Goal: Transaction & Acquisition: Purchase product/service

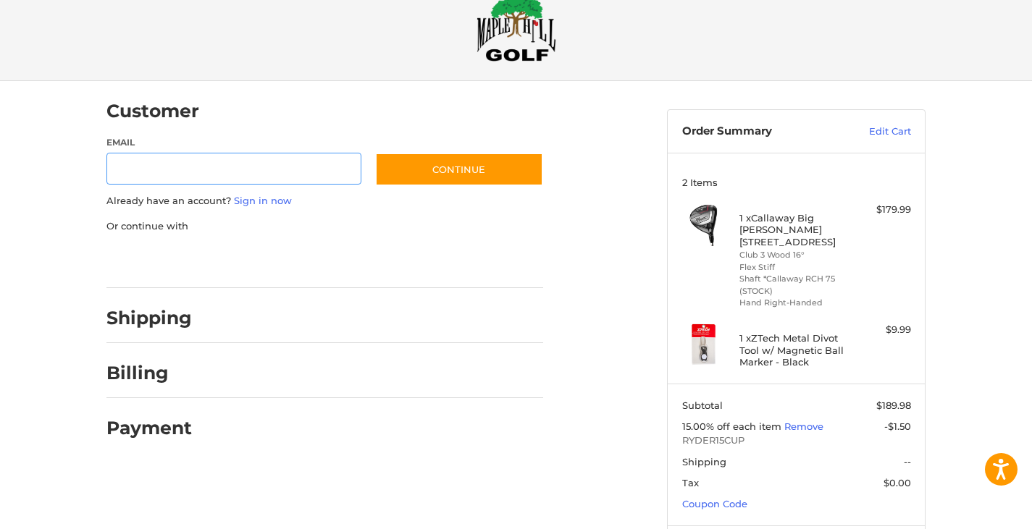
scroll to position [69, 0]
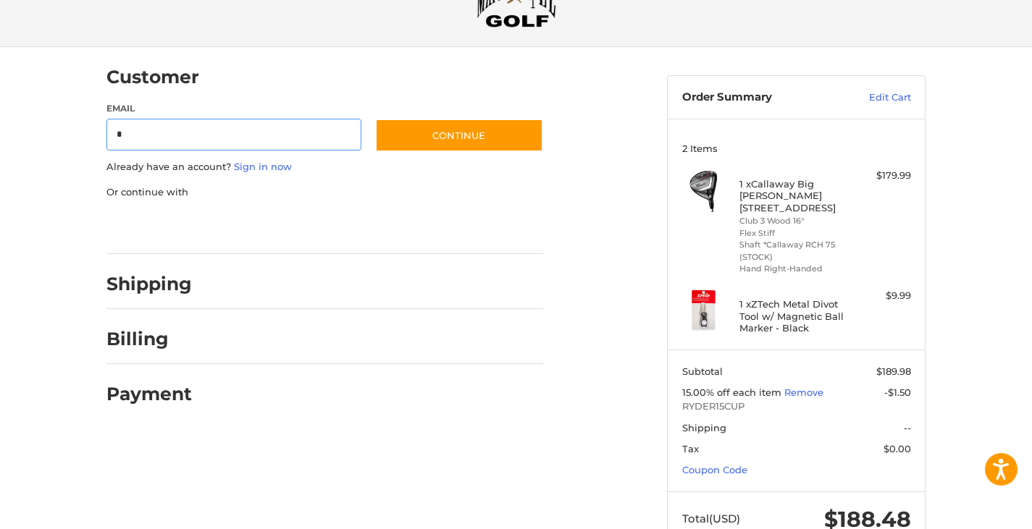
type input "**********"
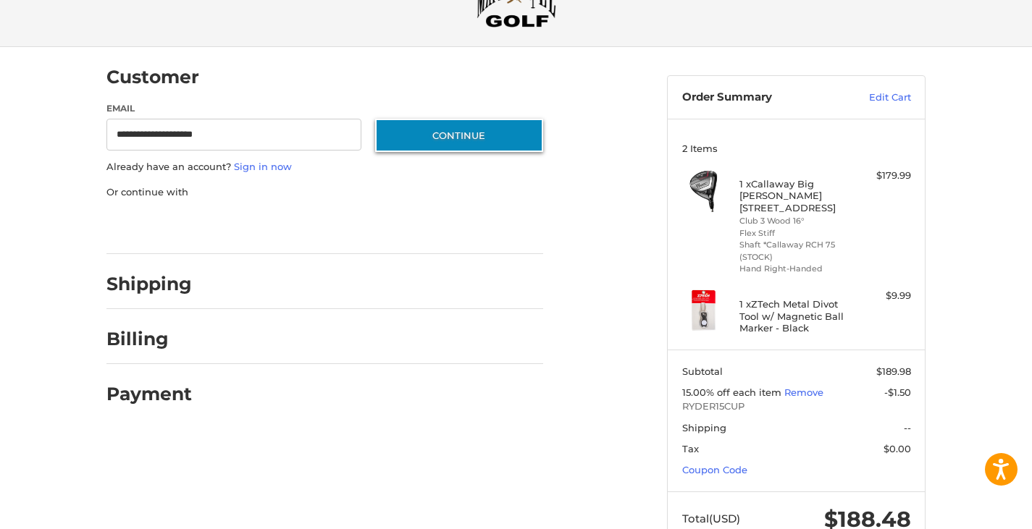
click at [444, 140] on button "Continue" at bounding box center [459, 135] width 168 height 33
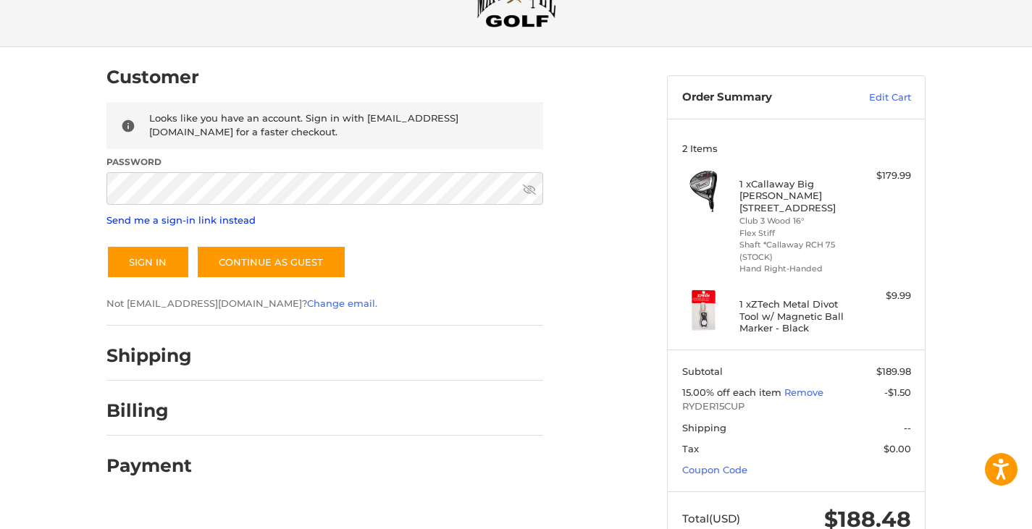
click at [190, 215] on link "Send me a sign-in link instead" at bounding box center [180, 220] width 149 height 12
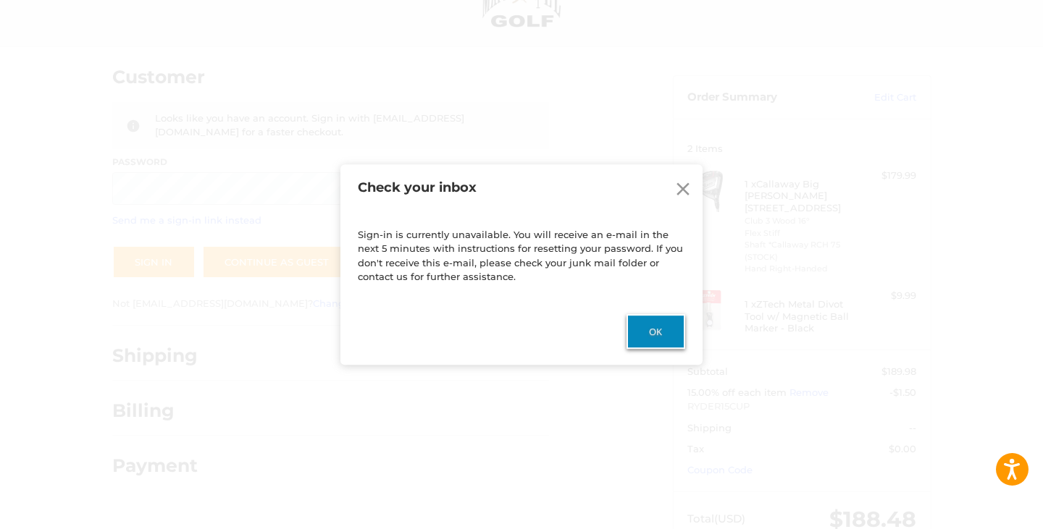
click at [663, 342] on button "Ok" at bounding box center [655, 331] width 59 height 35
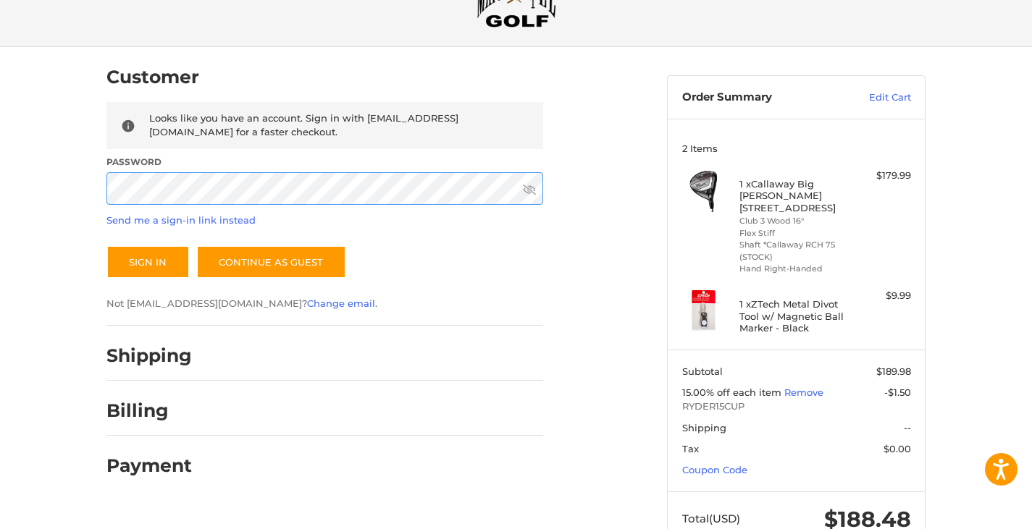
click at [106, 245] on button "Sign In" at bounding box center [147, 261] width 83 height 33
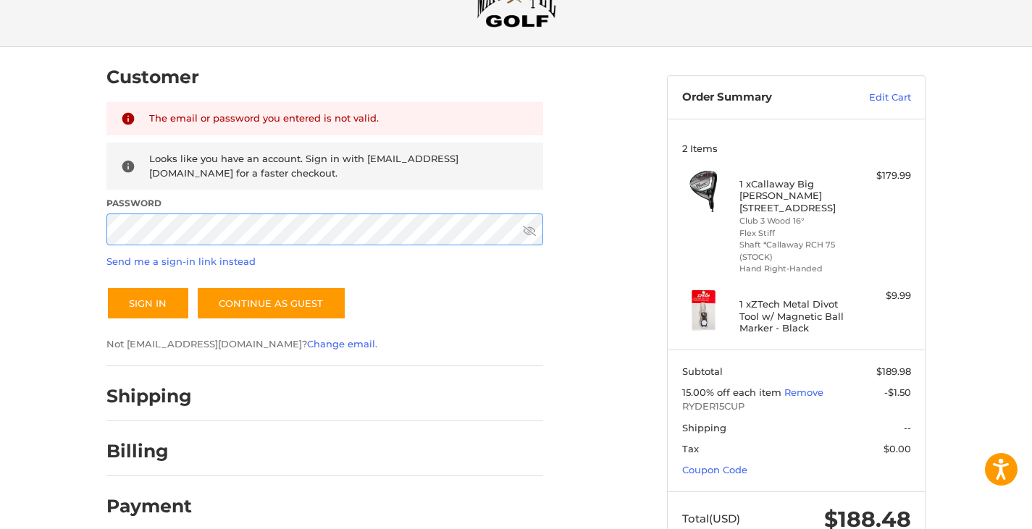
click at [106, 287] on button "Sign In" at bounding box center [147, 303] width 83 height 33
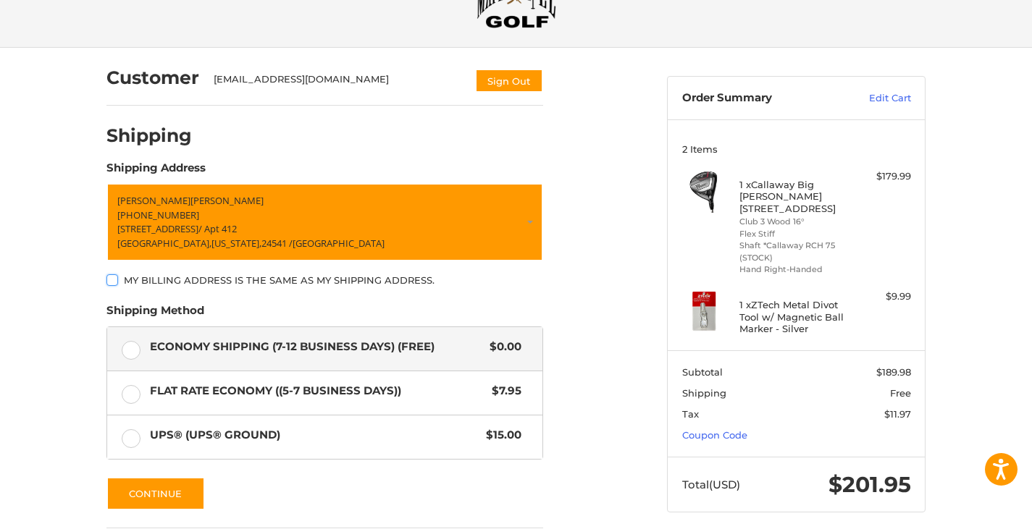
scroll to position [194, 0]
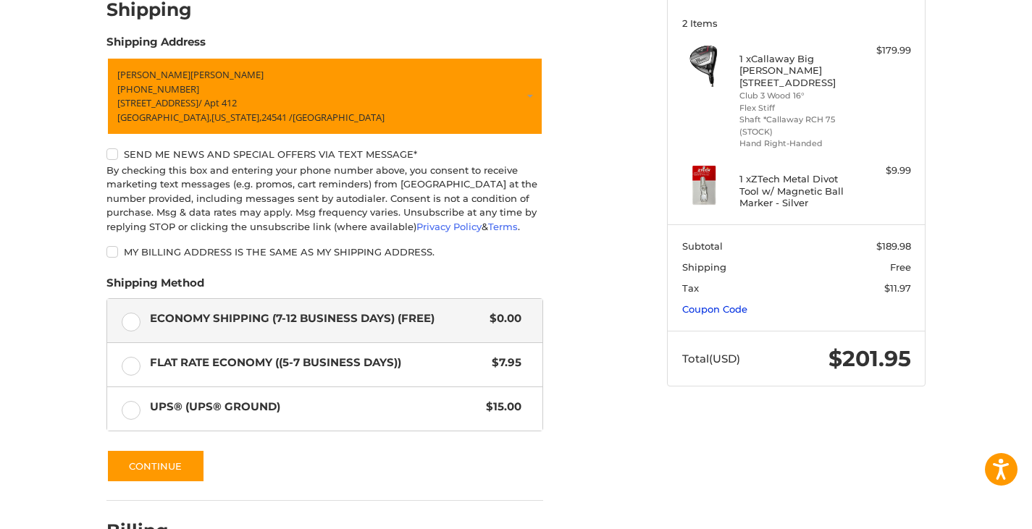
click at [713, 303] on link "Coupon Code" at bounding box center [714, 309] width 65 height 12
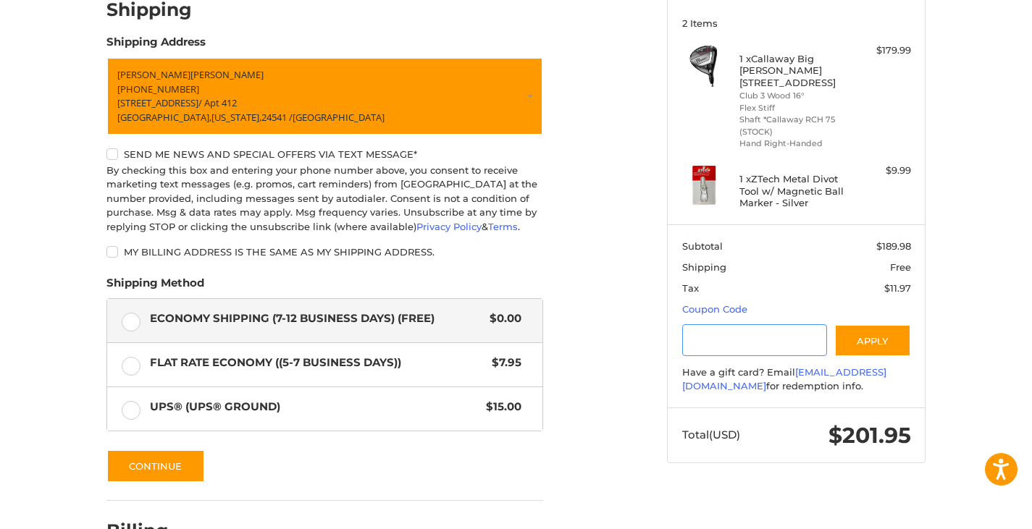
click at [729, 329] on input "Gift Certificate or Coupon Code" at bounding box center [755, 340] width 146 height 33
type input "**********"
click at [865, 324] on button "Apply" at bounding box center [872, 340] width 77 height 33
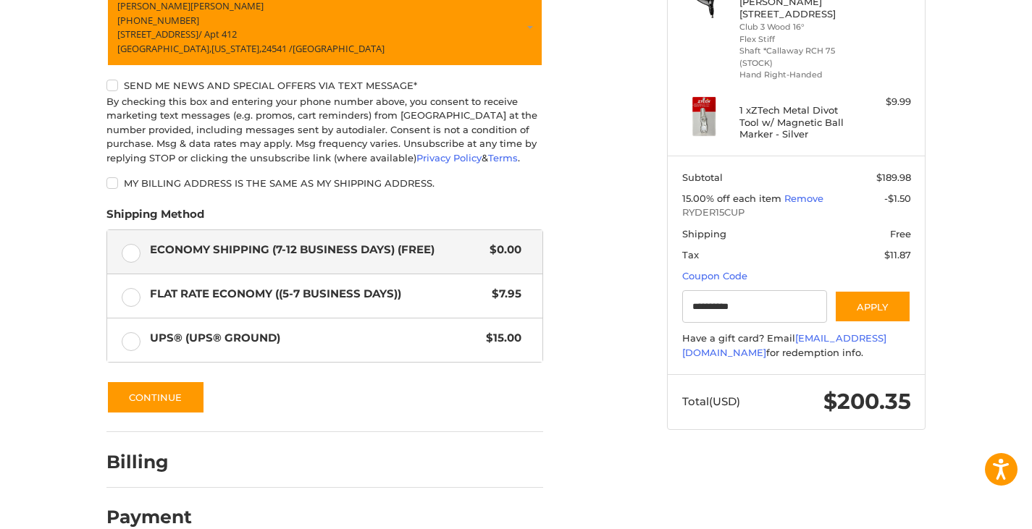
scroll to position [264, 0]
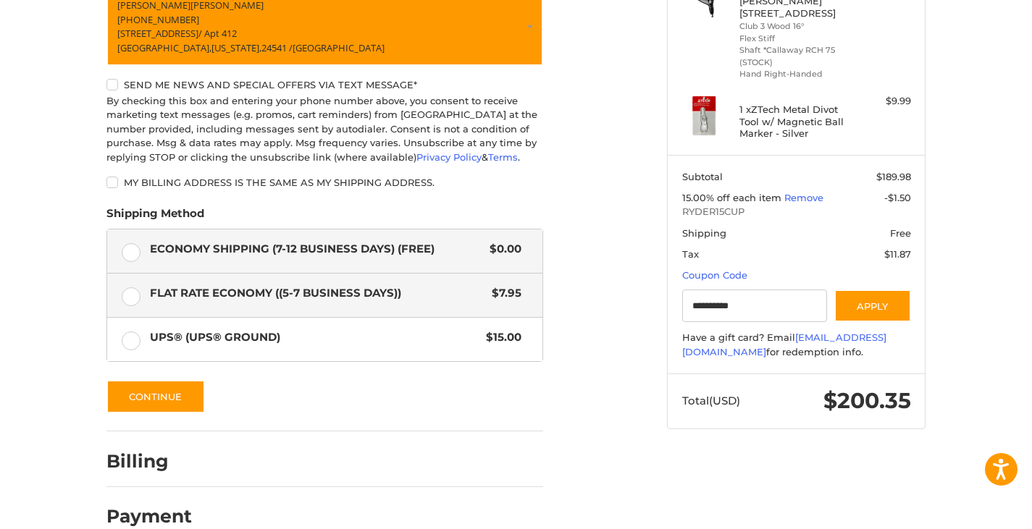
click at [441, 311] on label "Flat Rate Economy ((5-7 Business Days)) $7.95" at bounding box center [324, 295] width 435 height 43
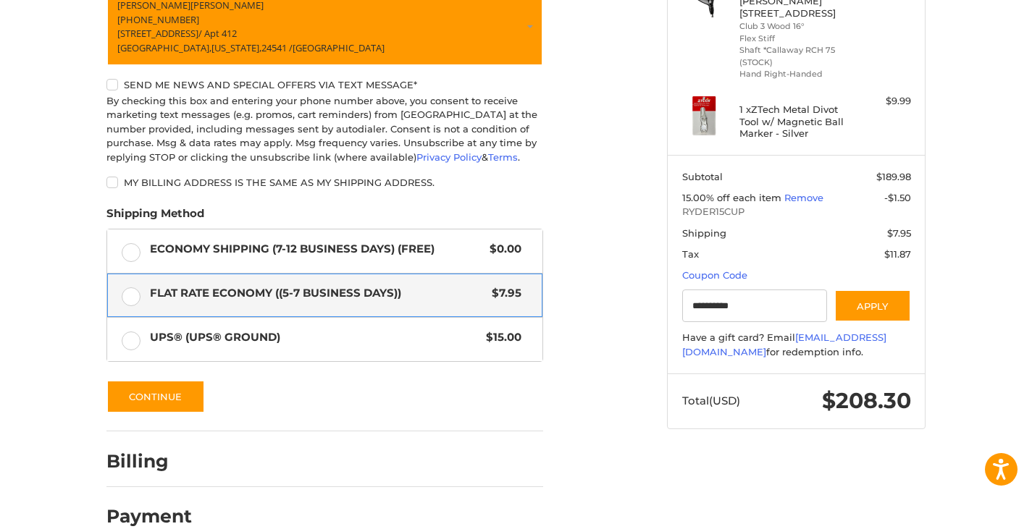
scroll to position [293, 0]
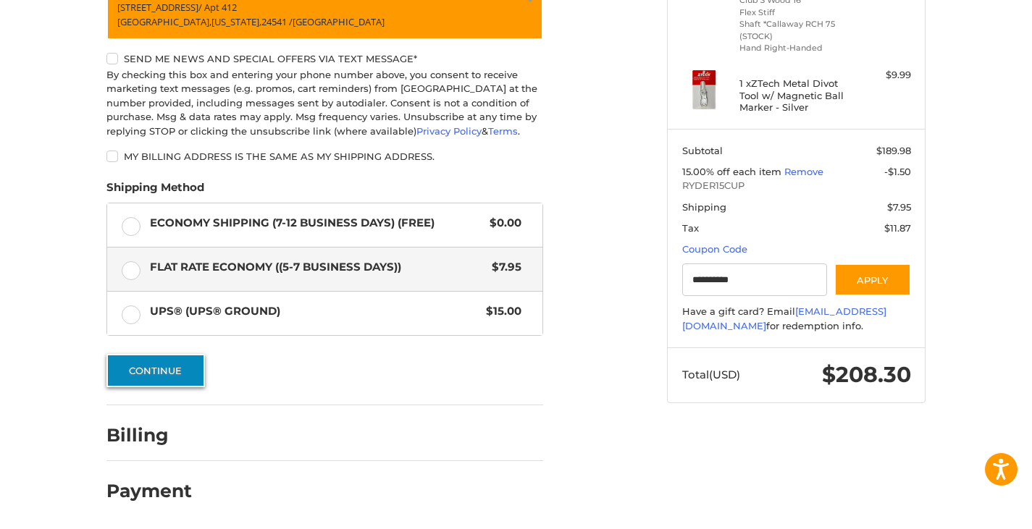
click at [174, 378] on button "Continue" at bounding box center [155, 370] width 98 height 33
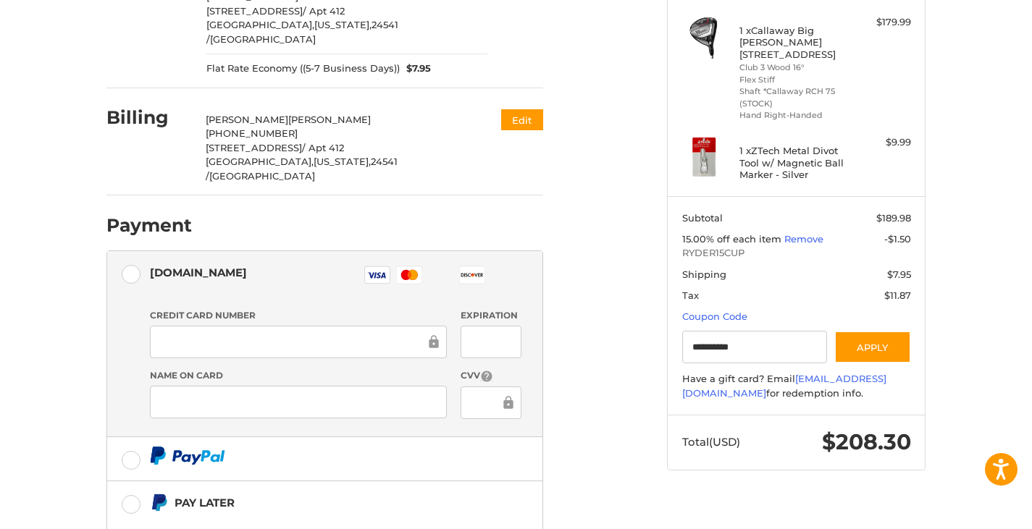
scroll to position [233, 0]
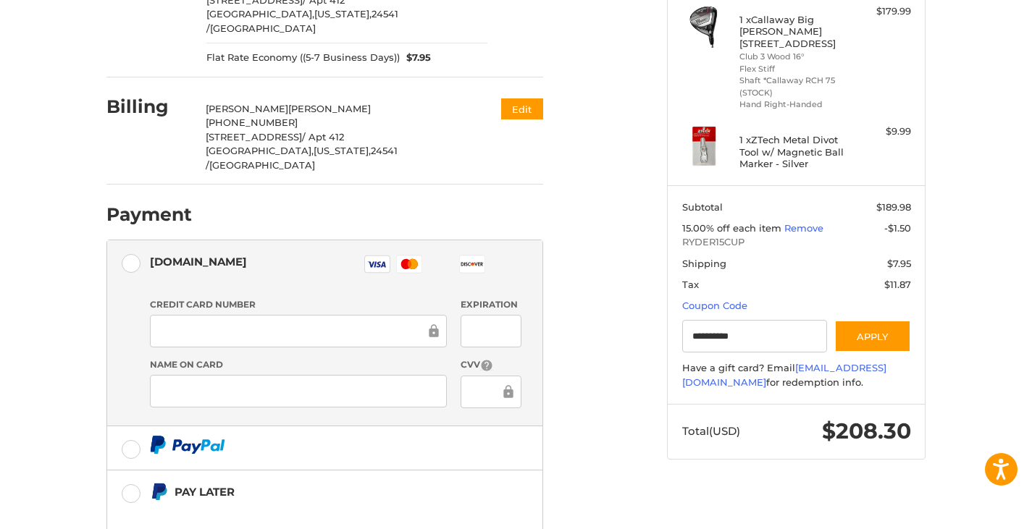
click at [177, 321] on div "Credit Card Number Expiration Name on Card CVV" at bounding box center [336, 358] width 386 height 121
click at [343, 375] on div at bounding box center [298, 391] width 297 height 33
click at [303, 375] on div at bounding box center [298, 391] width 297 height 33
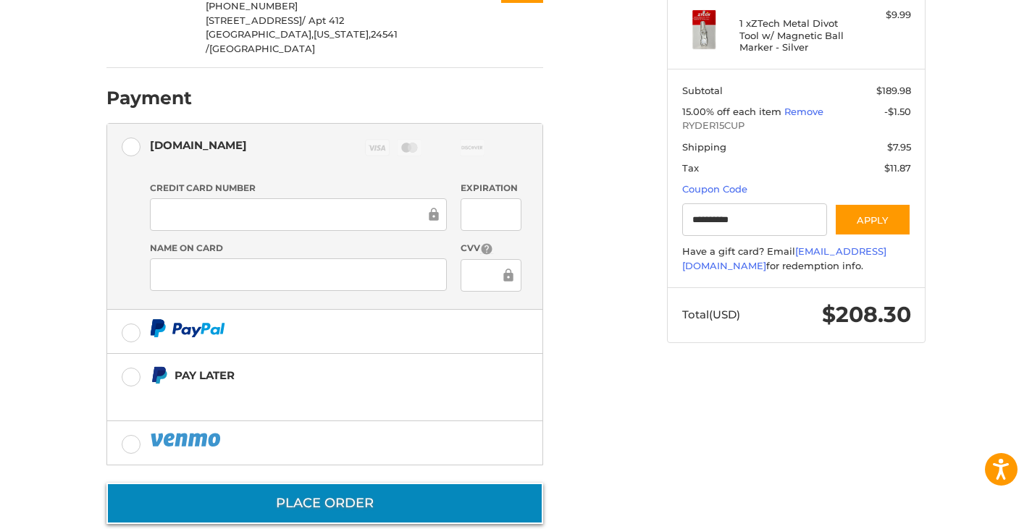
click at [295, 483] on button "Place Order" at bounding box center [324, 503] width 437 height 41
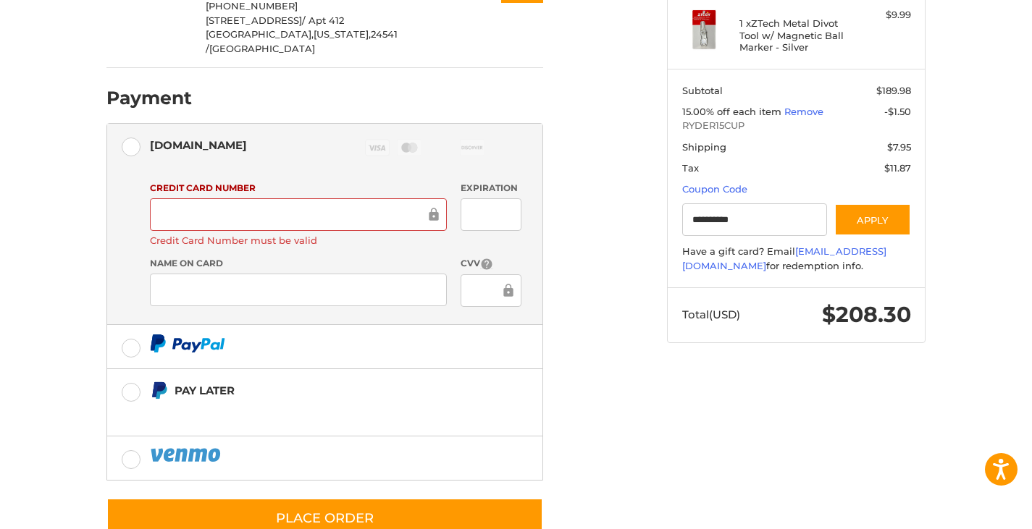
click at [280, 200] on div at bounding box center [298, 214] width 297 height 33
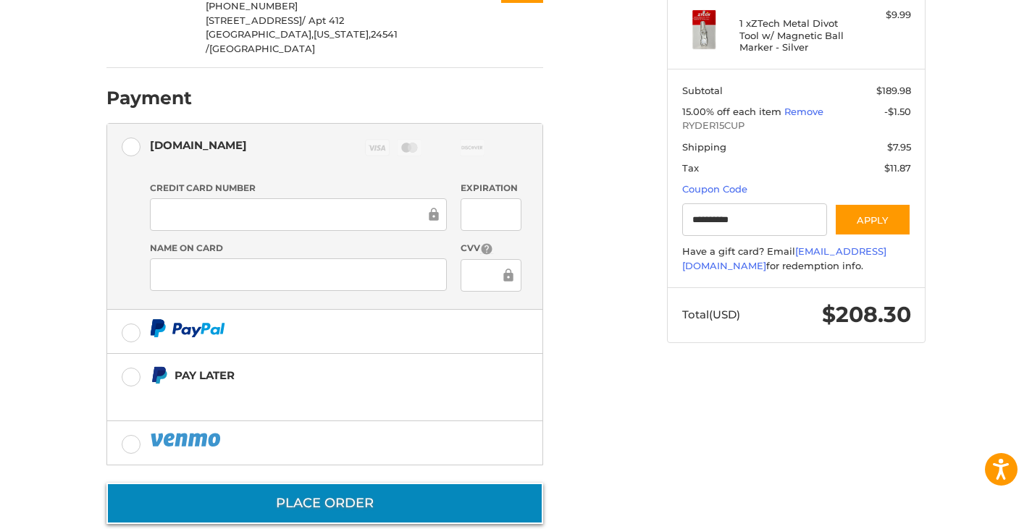
click at [272, 483] on button "Place Order" at bounding box center [324, 503] width 437 height 41
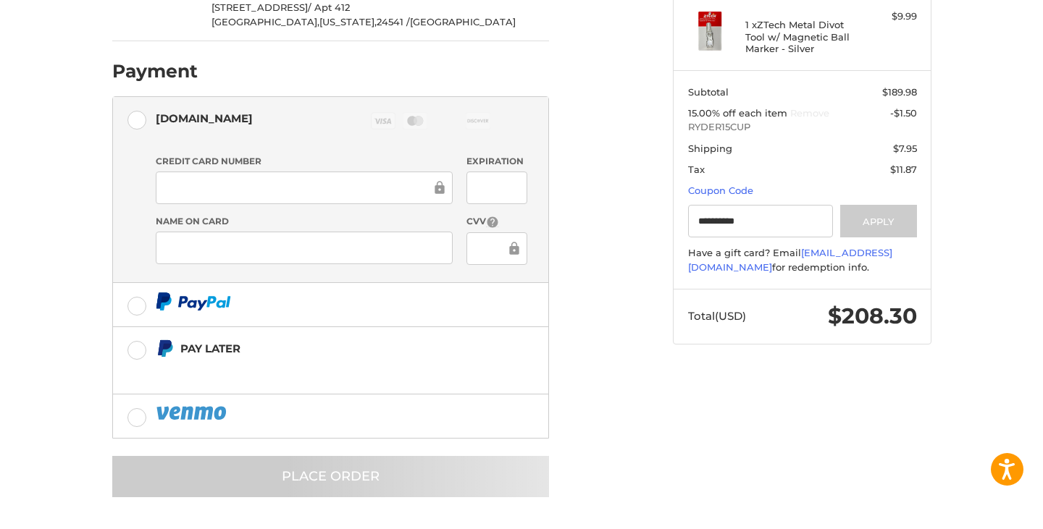
scroll to position [0, 0]
